Goal: Book appointment/travel/reservation

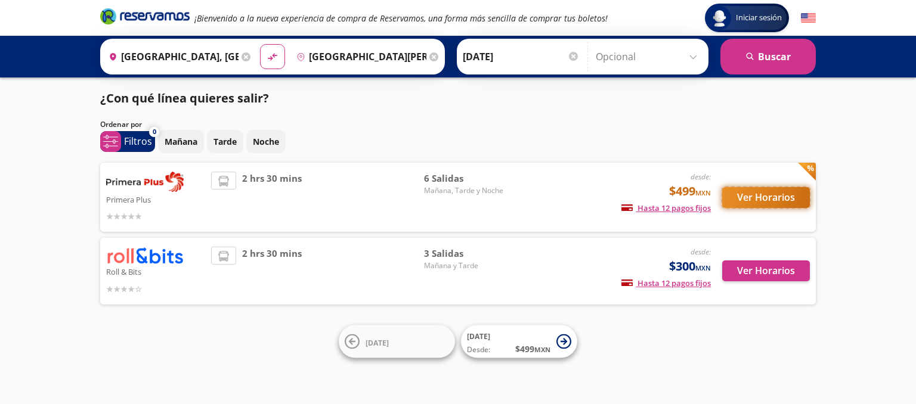
click at [751, 198] on button "Ver Horarios" at bounding box center [766, 197] width 88 height 21
click at [574, 57] on div at bounding box center [573, 56] width 9 height 9
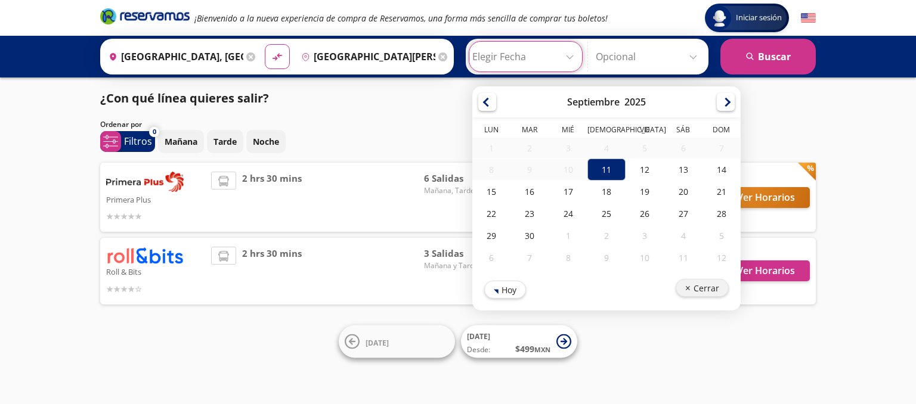
click at [699, 287] on button "Cerrar" at bounding box center [701, 288] width 53 height 18
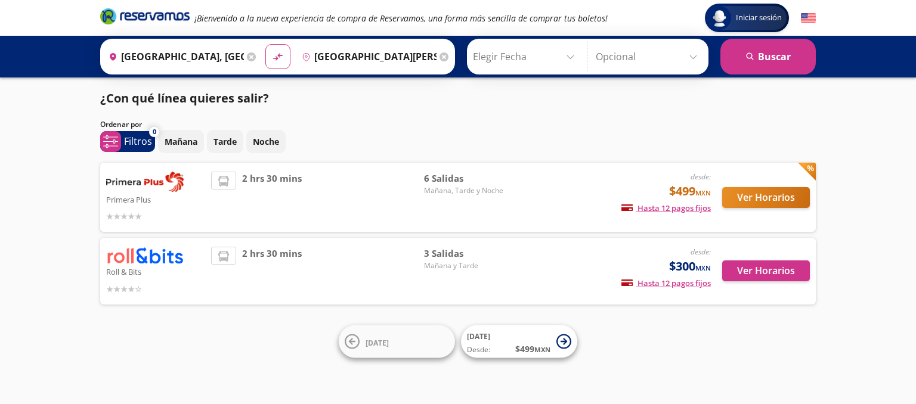
click at [694, 57] on input "Opcional" at bounding box center [648, 57] width 107 height 30
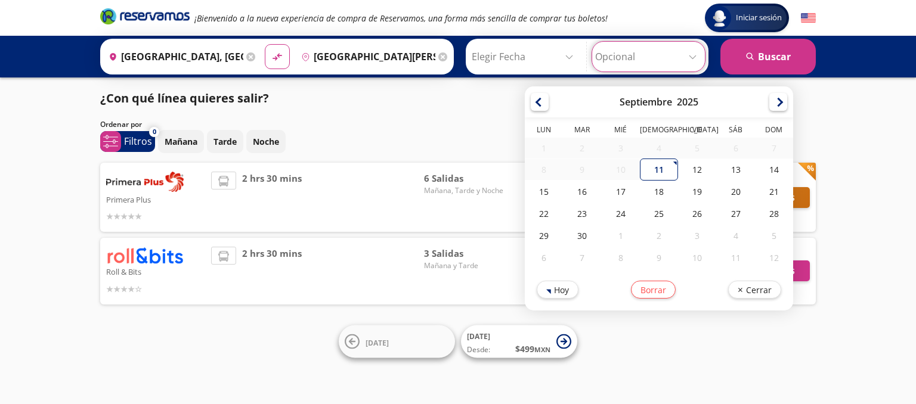
click at [694, 57] on input "Opcional" at bounding box center [648, 57] width 107 height 30
click at [759, 289] on button "Cerrar" at bounding box center [753, 288] width 53 height 18
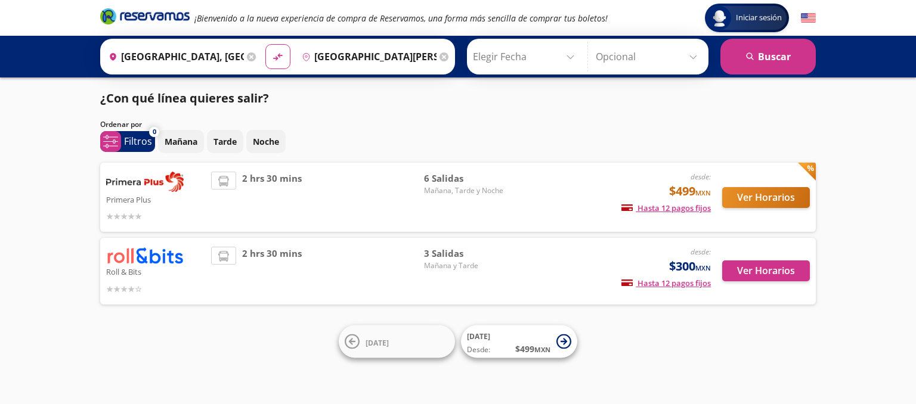
click at [146, 189] on img at bounding box center [144, 182] width 77 height 20
click at [786, 192] on button "Ver Horarios" at bounding box center [766, 197] width 88 height 21
